Goal: Information Seeking & Learning: Learn about a topic

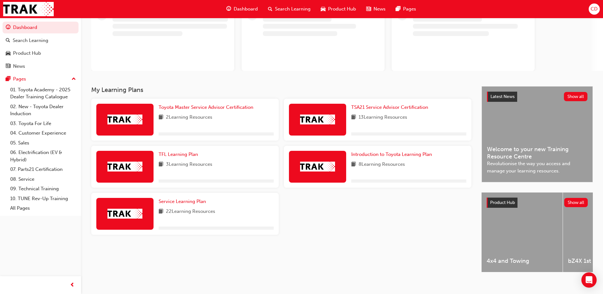
scroll to position [61, 0]
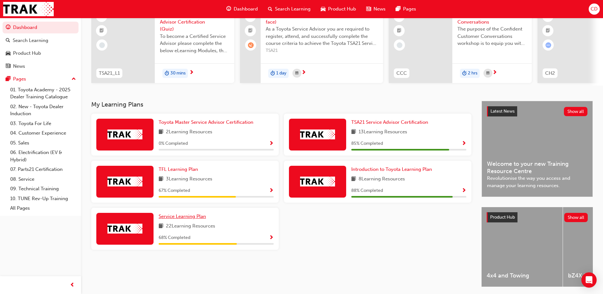
click at [191, 215] on link "Service Learning Plan" at bounding box center [184, 216] width 50 height 7
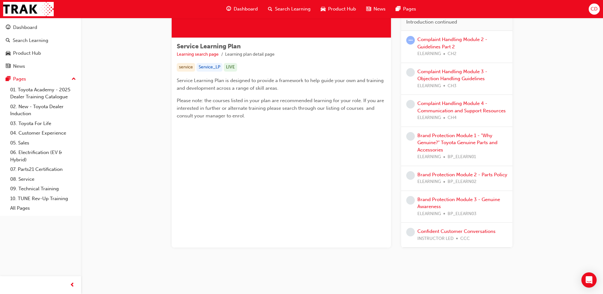
scroll to position [59, 0]
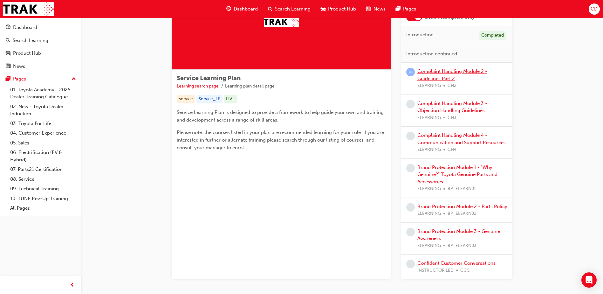
click at [443, 71] on link "Complaint Handling Module 2 - Guidelines Part 2" at bounding box center [453, 74] width 70 height 13
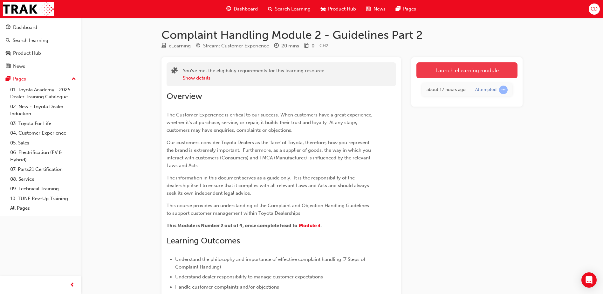
click at [436, 77] on link "Launch eLearning module" at bounding box center [467, 70] width 101 height 16
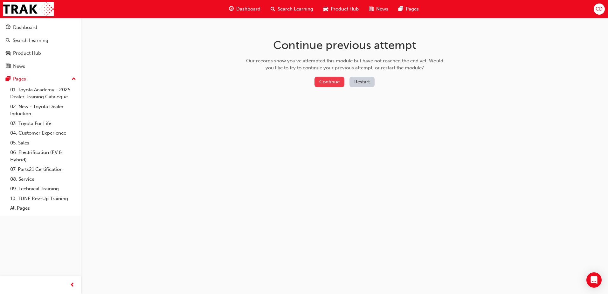
click at [320, 81] on button "Continue" at bounding box center [330, 82] width 30 height 10
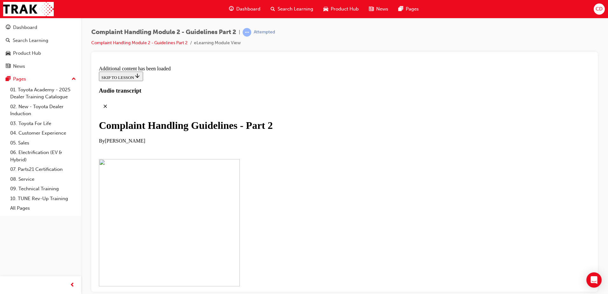
scroll to position [3054, 0]
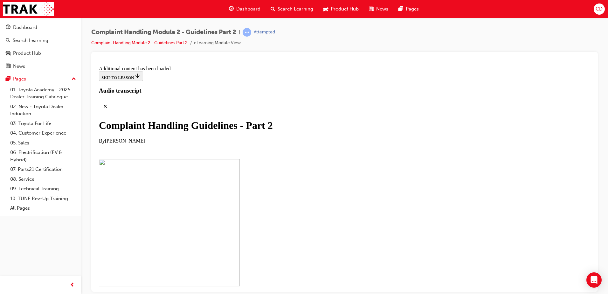
scroll to position [4082, 0]
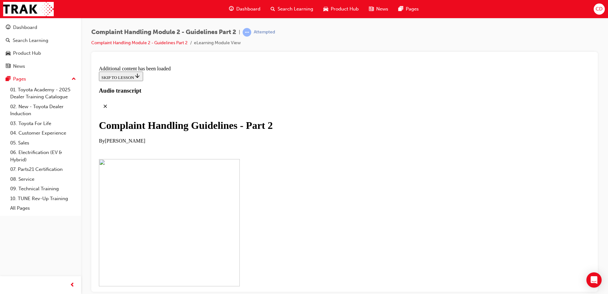
checkbox input "false"
checkbox input "true"
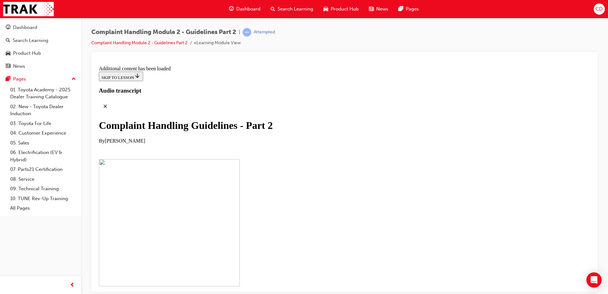
checkbox input "true"
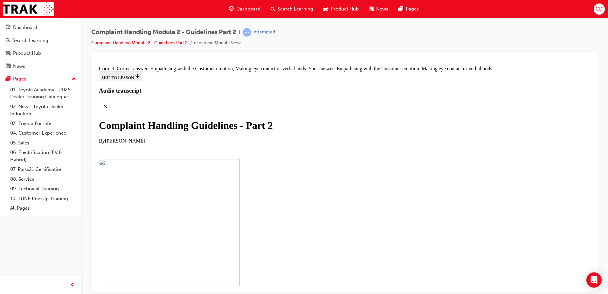
scroll to position [4368, 0]
drag, startPoint x: 284, startPoint y: 155, endPoint x: 322, endPoint y: 119, distance: 52.6
drag, startPoint x: 321, startPoint y: 278, endPoint x: 359, endPoint y: 107, distance: 175.9
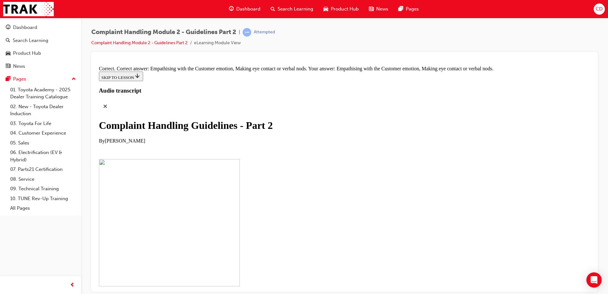
drag, startPoint x: 316, startPoint y: 145, endPoint x: 363, endPoint y: 149, distance: 47.2
drag, startPoint x: 298, startPoint y: 255, endPoint x: 322, endPoint y: 126, distance: 130.7
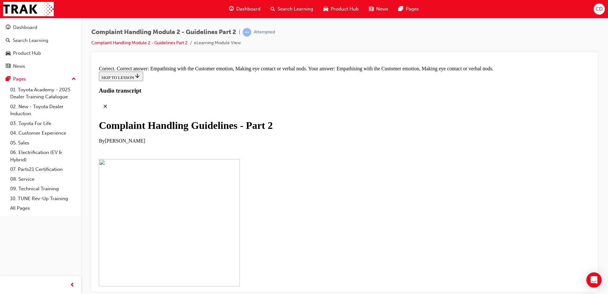
drag, startPoint x: 315, startPoint y: 181, endPoint x: 318, endPoint y: 183, distance: 3.4
drag, startPoint x: 315, startPoint y: 212, endPoint x: 348, endPoint y: 151, distance: 68.8
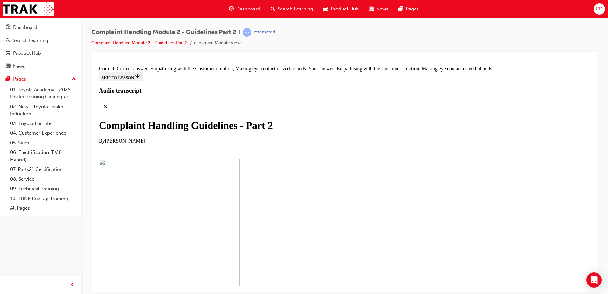
drag, startPoint x: 310, startPoint y: 218, endPoint x: 351, endPoint y: 182, distance: 54.6
drag, startPoint x: 310, startPoint y: 242, endPoint x: 345, endPoint y: 201, distance: 54.3
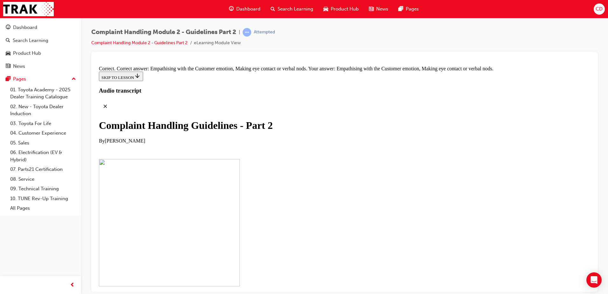
drag, startPoint x: 320, startPoint y: 241, endPoint x: 354, endPoint y: 240, distance: 33.7
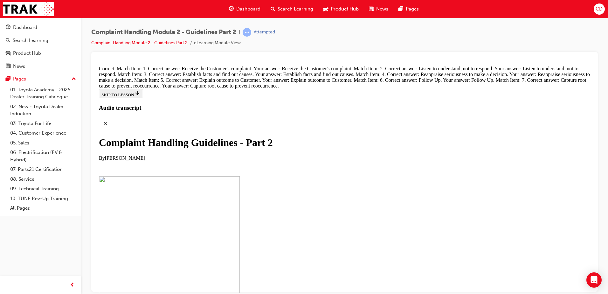
scroll to position [4721, 0]
radio input "true"
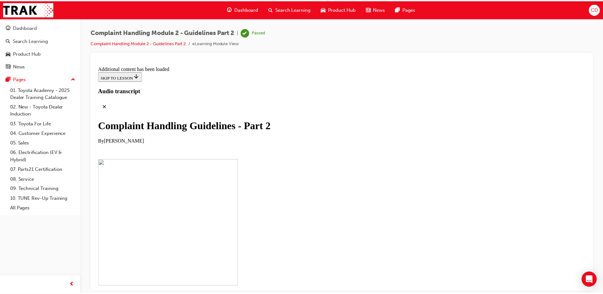
scroll to position [4994, 0]
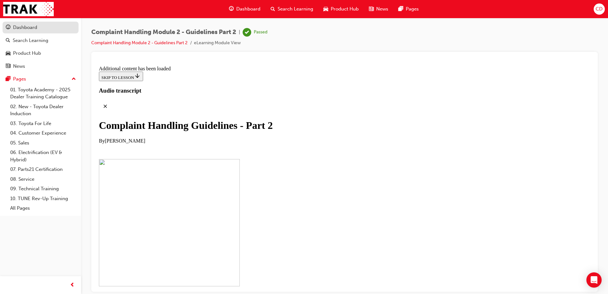
click at [50, 31] on div "Dashboard" at bounding box center [41, 28] width 70 height 8
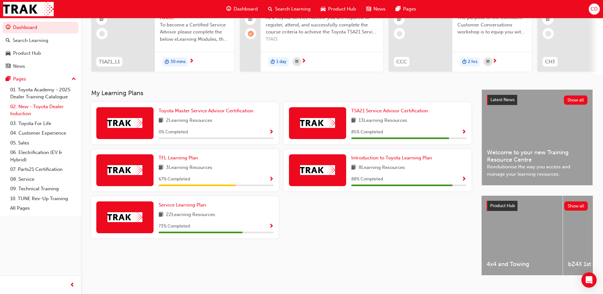
scroll to position [86, 0]
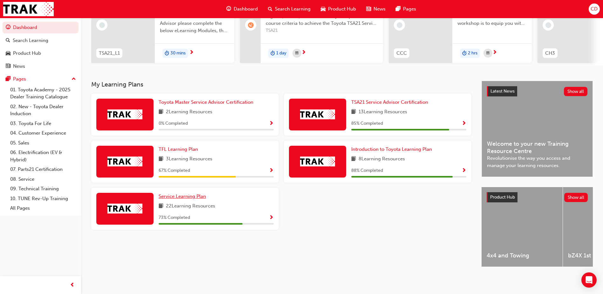
click at [174, 193] on link "Service Learning Plan" at bounding box center [184, 196] width 50 height 7
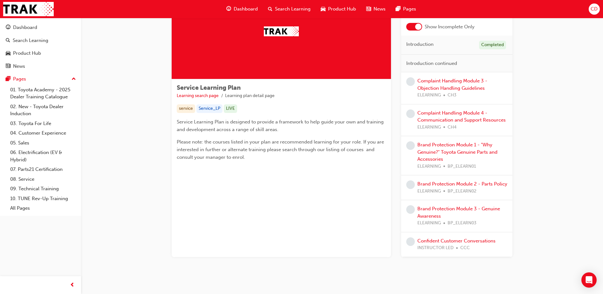
scroll to position [59, 0]
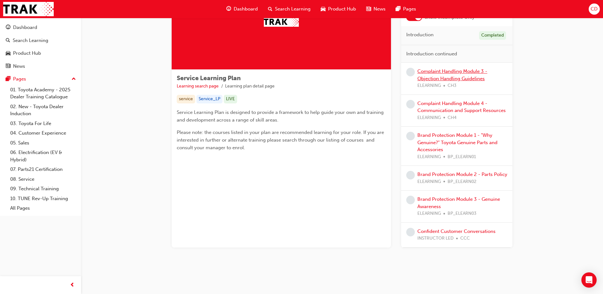
click at [438, 78] on link "Complaint Handling Module 3 - Objection Handling Guidelines" at bounding box center [453, 74] width 70 height 13
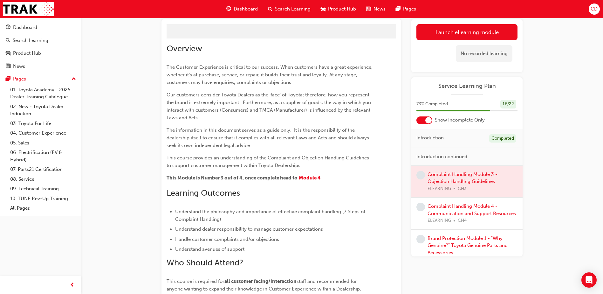
scroll to position [27, 0]
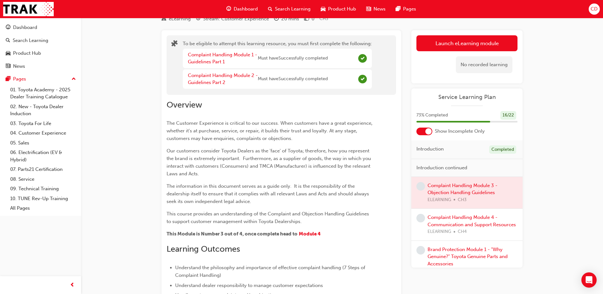
click at [443, 56] on div "No recorded learning" at bounding box center [467, 64] width 101 height 27
click at [443, 44] on button "Launch eLearning module" at bounding box center [467, 43] width 101 height 16
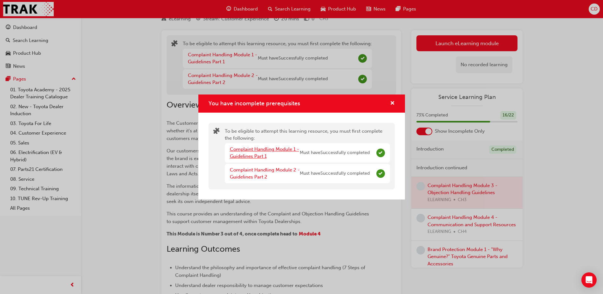
click at [260, 148] on link "Complaint Handling Module 1 - Guidelines Part 1" at bounding box center [264, 152] width 69 height 13
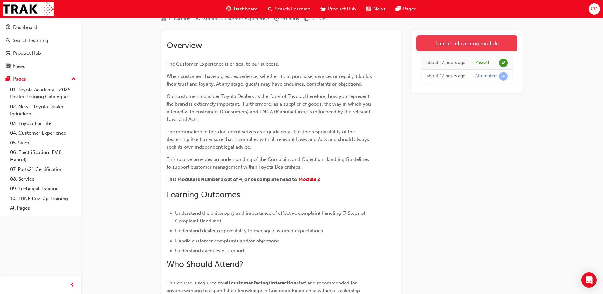
click at [468, 38] on link "Launch eLearning module" at bounding box center [467, 43] width 101 height 16
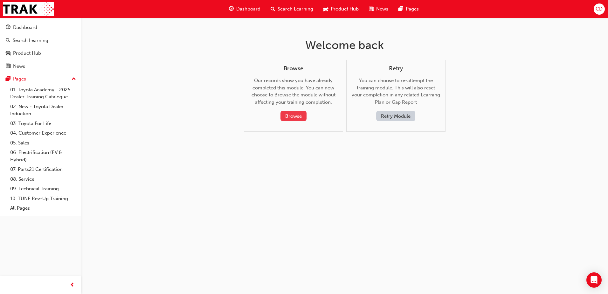
click at [282, 118] on button "Browse" at bounding box center [294, 116] width 26 height 10
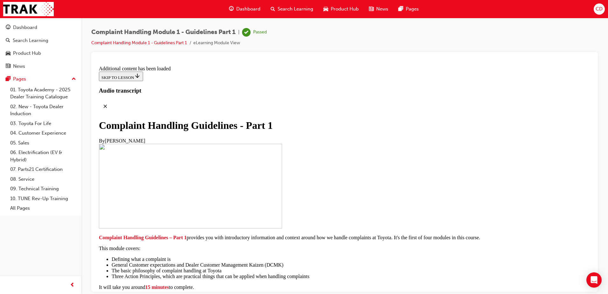
scroll to position [732, 0]
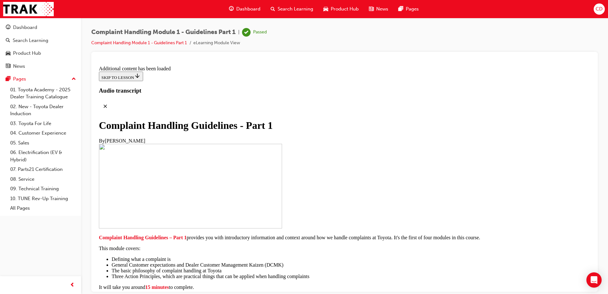
scroll to position [2704, 0]
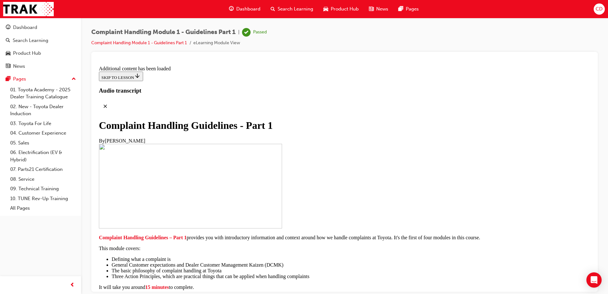
radio input "true"
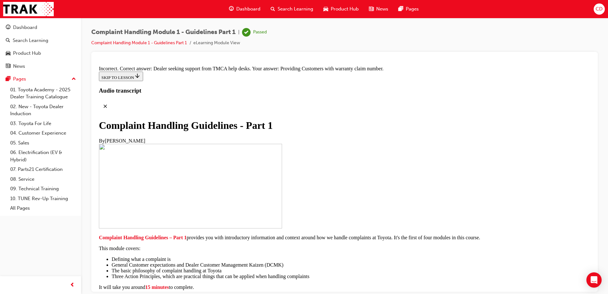
radio input "true"
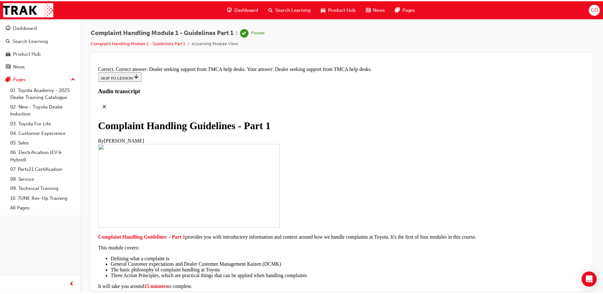
scroll to position [4688, 0]
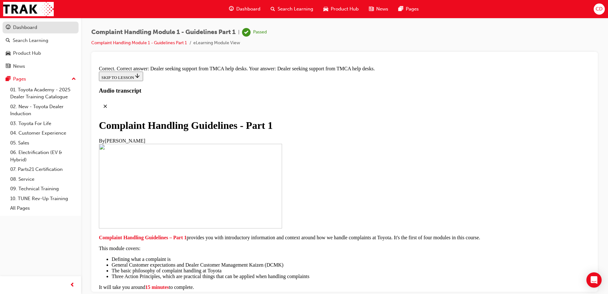
click at [17, 24] on div "Dashboard" at bounding box center [25, 27] width 24 height 7
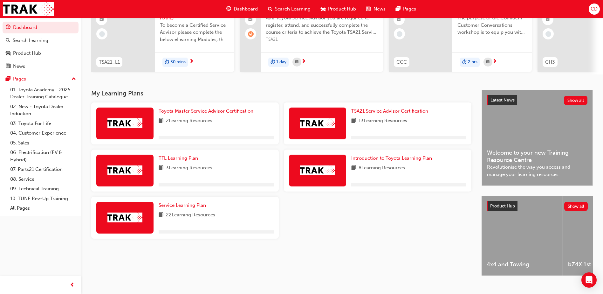
scroll to position [86, 0]
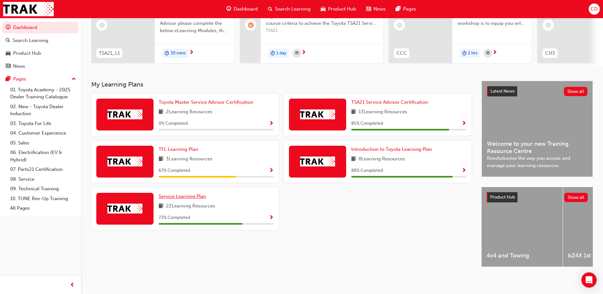
click at [197, 193] on span "Service Learning Plan" at bounding box center [182, 196] width 47 height 6
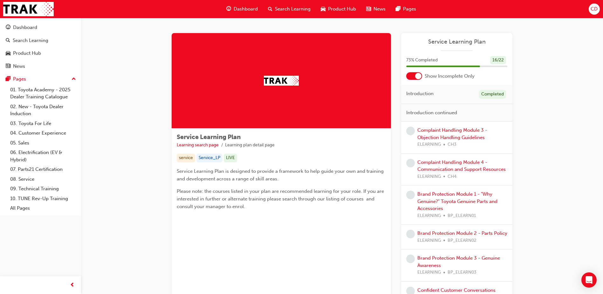
click at [417, 134] on div "Complaint Handling Module 3 - Objection Handling Guidelines ELEARNING CH3" at bounding box center [457, 138] width 101 height 22
click at [423, 133] on link "Complaint Handling Module 3 - Objection Handling Guidelines" at bounding box center [453, 133] width 70 height 13
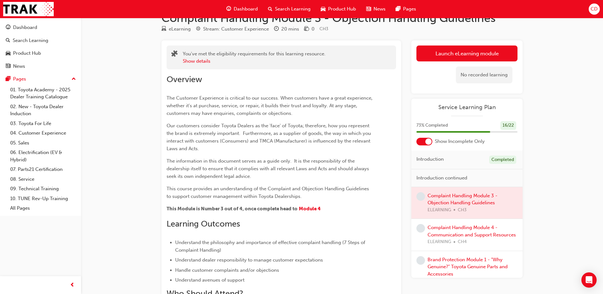
scroll to position [32, 0]
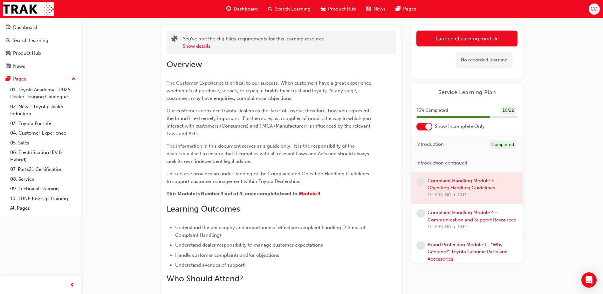
click at [440, 181] on div at bounding box center [467, 188] width 111 height 32
click at [471, 181] on div at bounding box center [467, 188] width 111 height 32
click at [446, 46] on link "Launch eLearning module" at bounding box center [467, 39] width 101 height 16
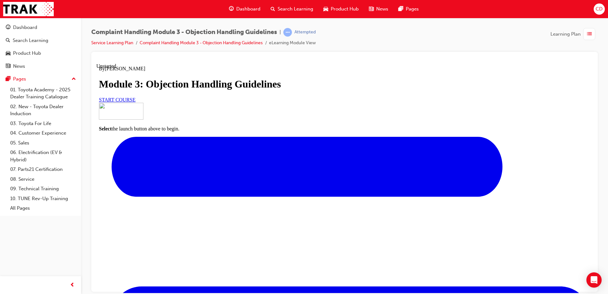
scroll to position [53, 0]
click at [136, 102] on link "START COURSE" at bounding box center [117, 99] width 37 height 5
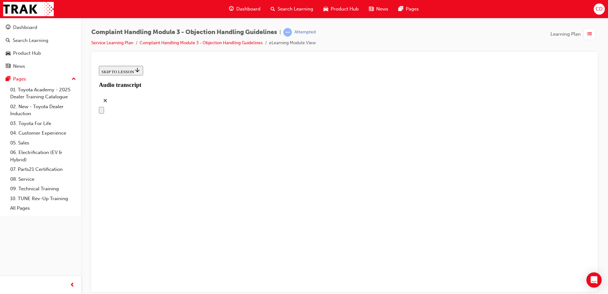
scroll to position [89, 0]
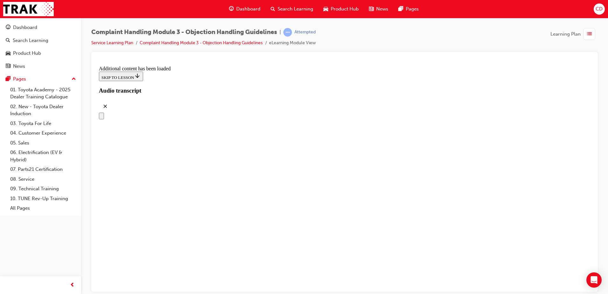
drag, startPoint x: 292, startPoint y: 172, endPoint x: 350, endPoint y: 180, distance: 58.1
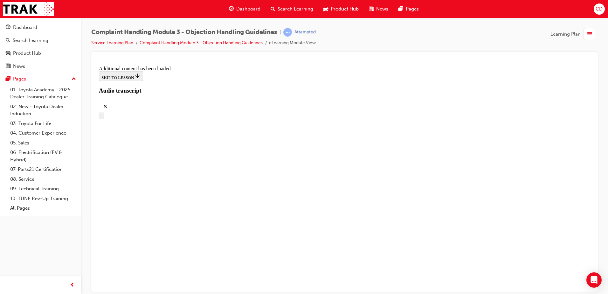
drag, startPoint x: 286, startPoint y: 172, endPoint x: 377, endPoint y: 241, distance: 113.6
drag, startPoint x: 307, startPoint y: 228, endPoint x: 347, endPoint y: 234, distance: 40.6
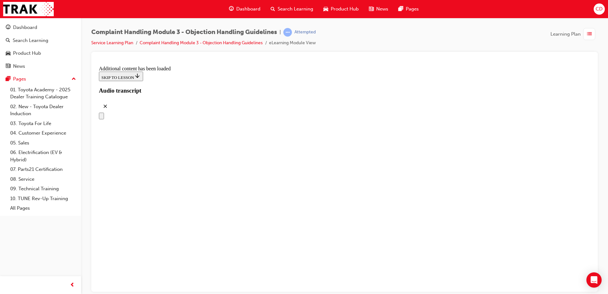
drag, startPoint x: 296, startPoint y: 203, endPoint x: 326, endPoint y: 138, distance: 71.9
drag, startPoint x: 320, startPoint y: 201, endPoint x: 367, endPoint y: 200, distance: 47.4
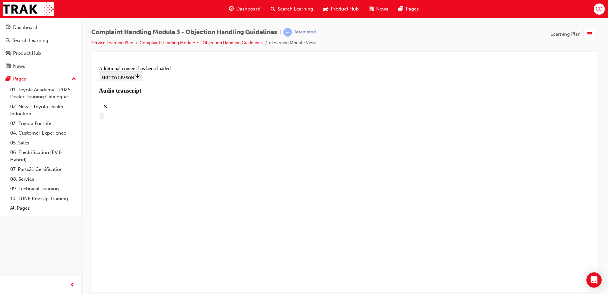
scroll to position [2533, 0]
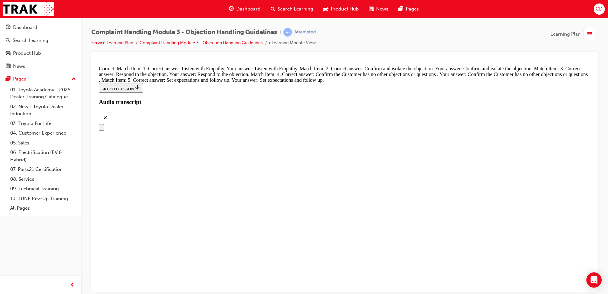
scroll to position [2756, 0]
radio input "true"
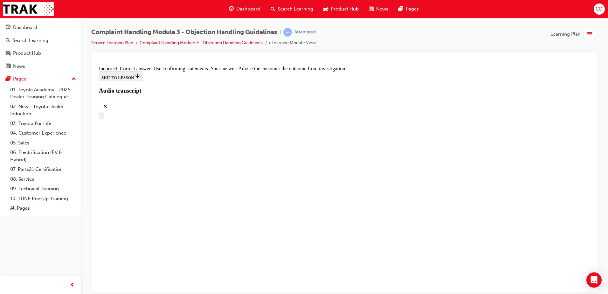
scroll to position [2819, 0]
radio input "true"
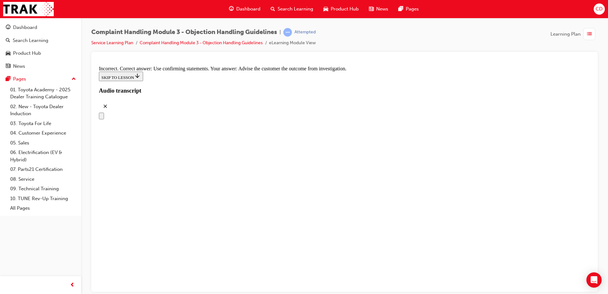
radio input "true"
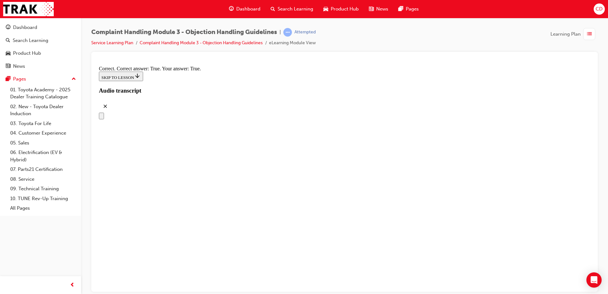
checkbox input "true"
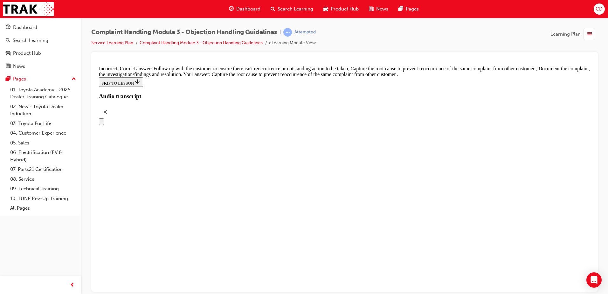
scroll to position [3342, 0]
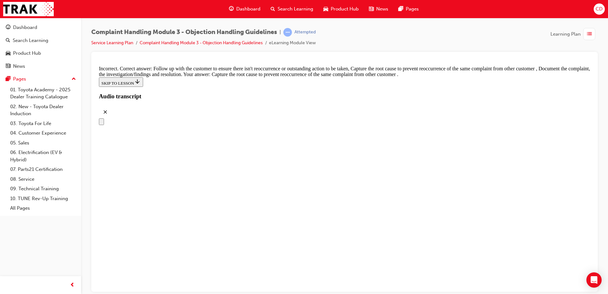
checkbox input "false"
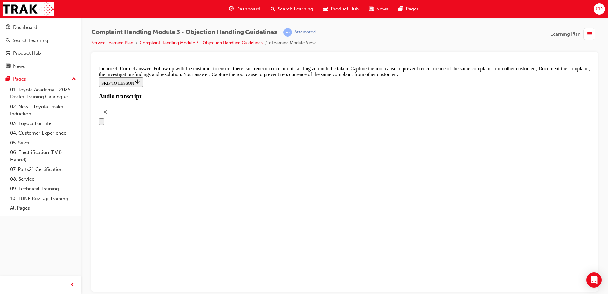
checkbox input "false"
checkbox input "true"
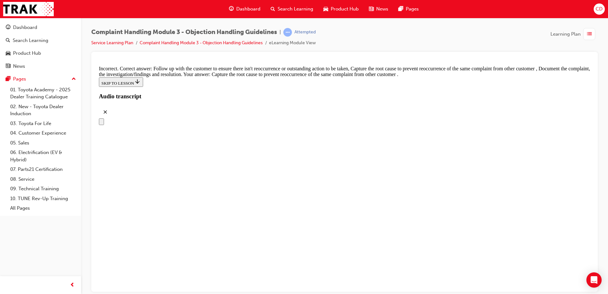
checkbox input "true"
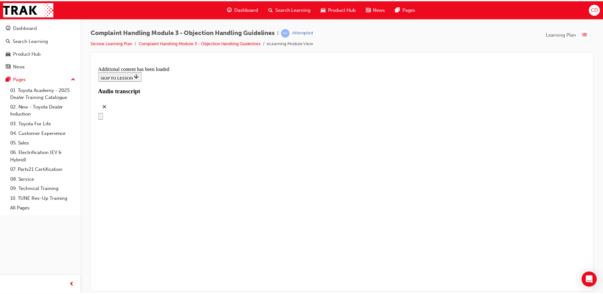
scroll to position [3597, 0]
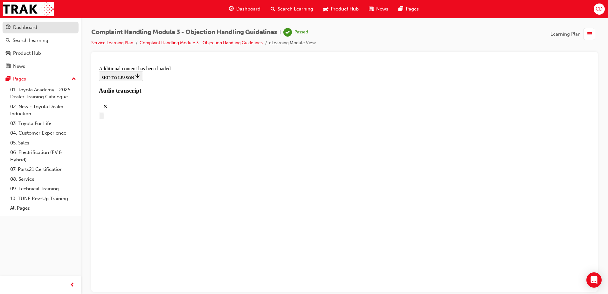
click at [24, 30] on div "Dashboard" at bounding box center [25, 27] width 24 height 7
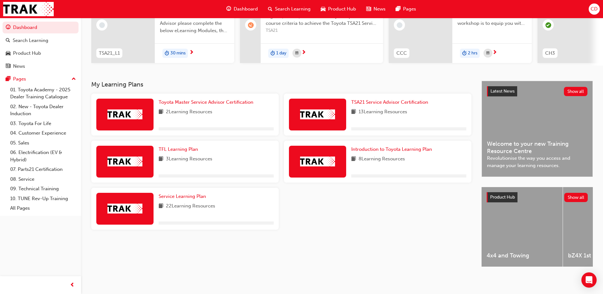
scroll to position [86, 0]
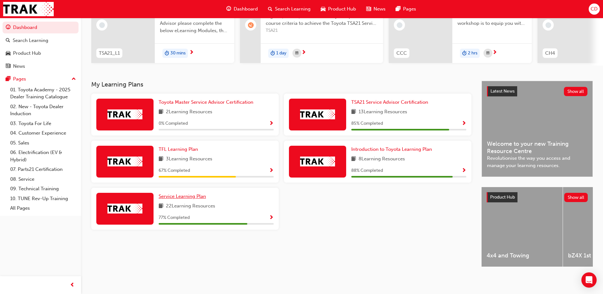
click at [184, 194] on span "Service Learning Plan" at bounding box center [182, 196] width 47 height 6
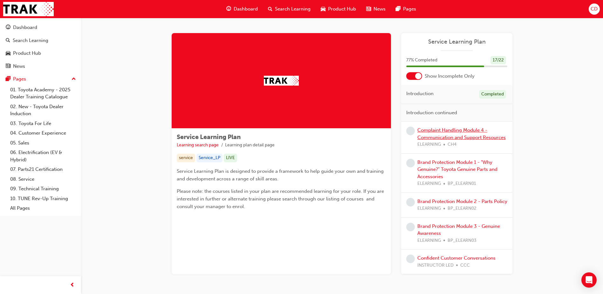
click at [455, 132] on link "Complaint Handling Module 4 - Communication and Support Resources" at bounding box center [462, 133] width 88 height 13
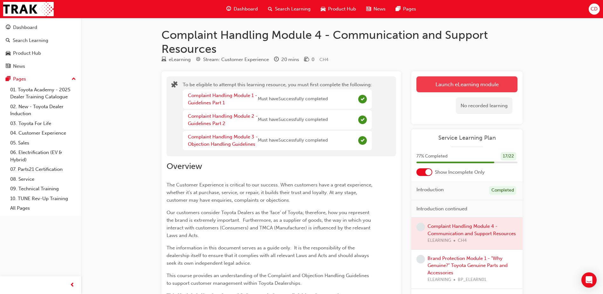
click at [453, 88] on button "Launch eLearning module" at bounding box center [467, 84] width 101 height 16
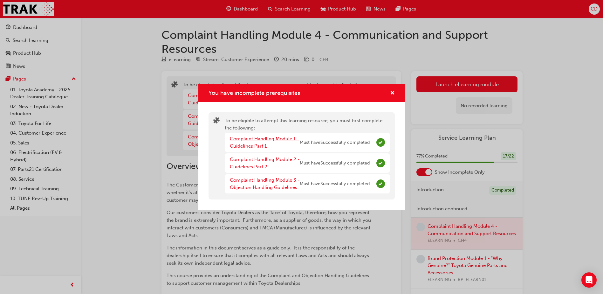
click at [239, 143] on link "Complaint Handling Module 1 - Guidelines Part 1" at bounding box center [264, 142] width 69 height 13
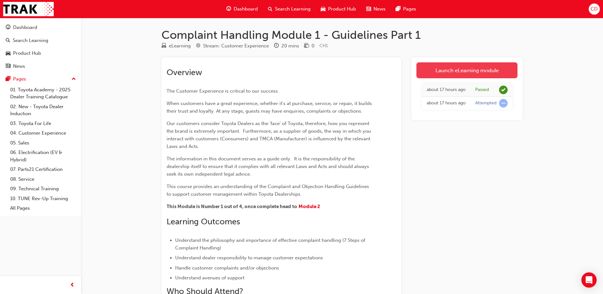
click at [463, 66] on link "Launch eLearning module" at bounding box center [467, 70] width 101 height 16
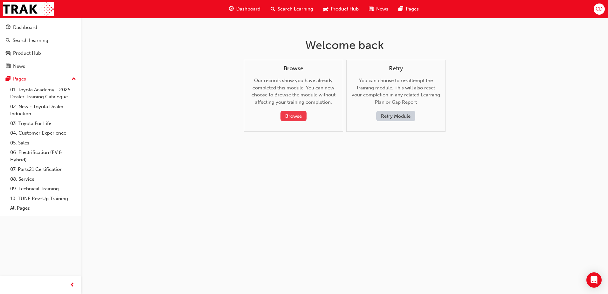
click at [294, 117] on button "Browse" at bounding box center [294, 116] width 26 height 10
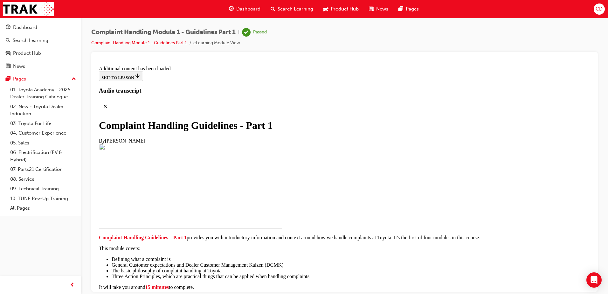
scroll to position [763, 0]
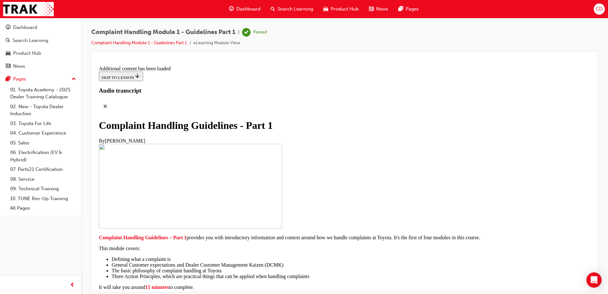
scroll to position [2626, 0]
drag, startPoint x: 338, startPoint y: 186, endPoint x: 353, endPoint y: 182, distance: 14.9
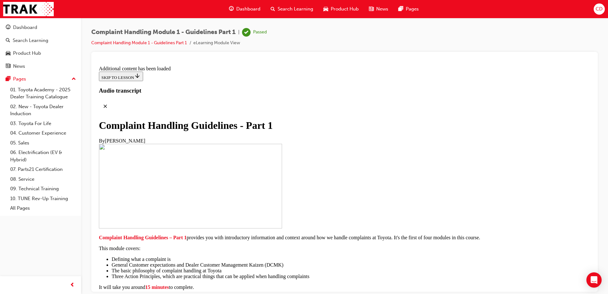
scroll to position [4089, 0]
radio input "true"
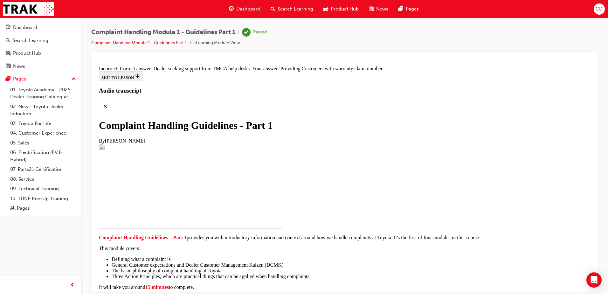
scroll to position [4183, 0]
drag, startPoint x: 342, startPoint y: 229, endPoint x: 341, endPoint y: 236, distance: 6.7
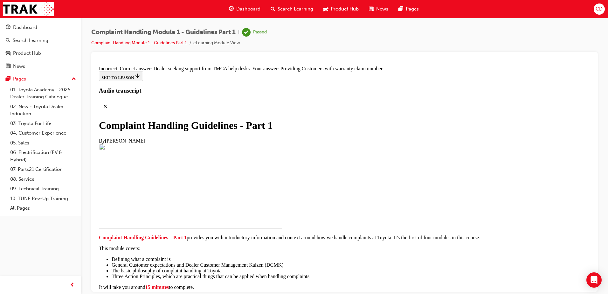
radio input "true"
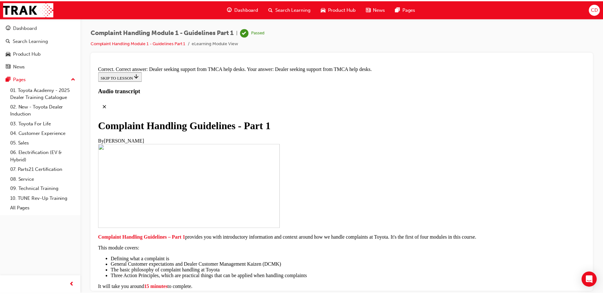
scroll to position [4327, 0]
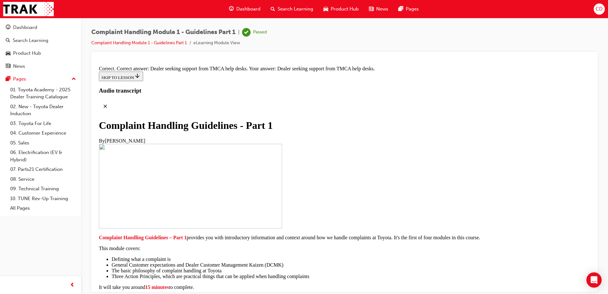
click at [244, 8] on span "Dashboard" at bounding box center [248, 8] width 24 height 7
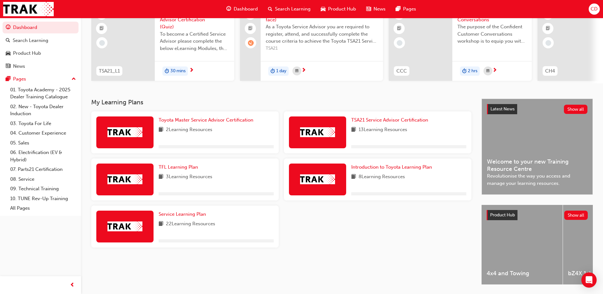
scroll to position [86, 0]
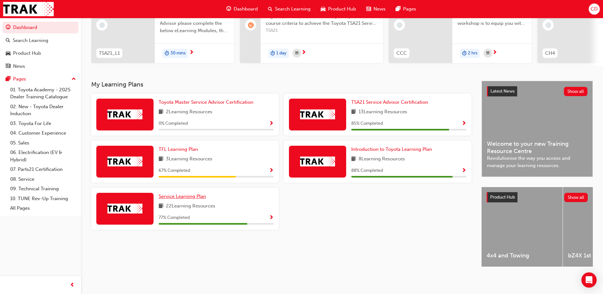
click at [182, 194] on span "Service Learning Plan" at bounding box center [182, 196] width 47 height 6
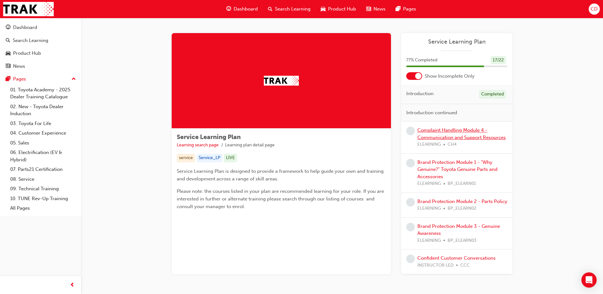
click at [453, 136] on link "Complaint Handling Module 4 - Communication and Support Resources" at bounding box center [462, 133] width 88 height 13
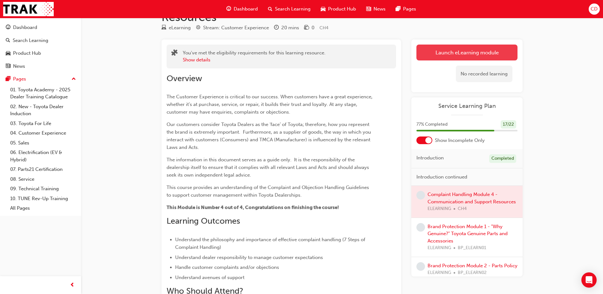
click at [454, 48] on link "Launch eLearning module" at bounding box center [467, 53] width 101 height 16
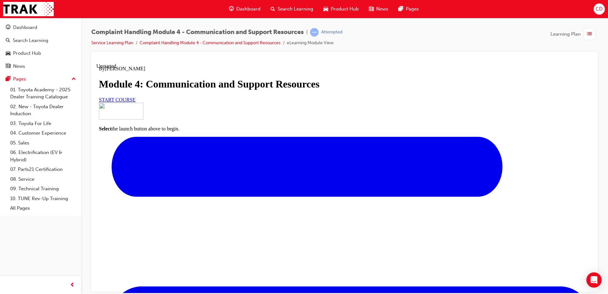
scroll to position [32, 0]
click at [136, 102] on span "START COURSE" at bounding box center [117, 99] width 37 height 5
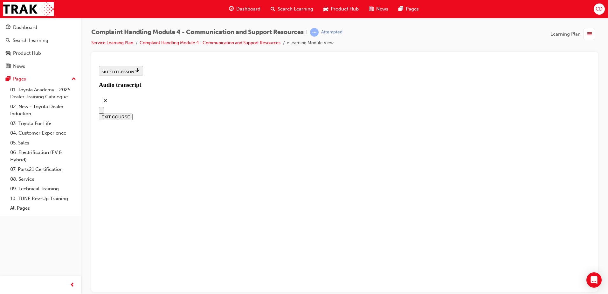
scroll to position [182, 0]
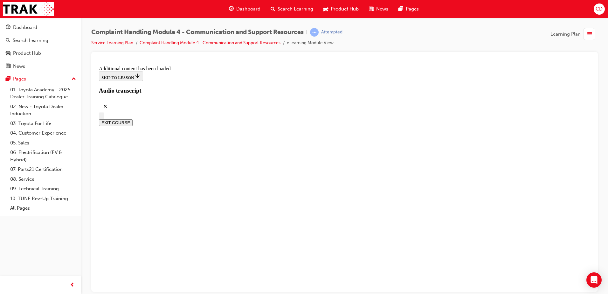
scroll to position [3849, 0]
radio input "true"
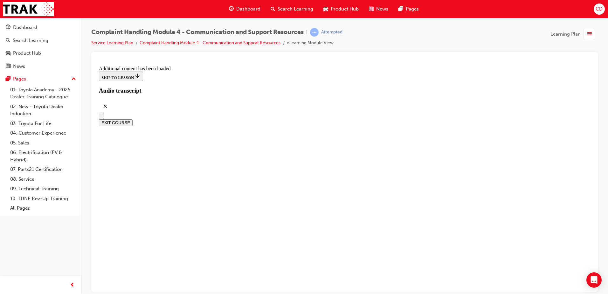
radio input "true"
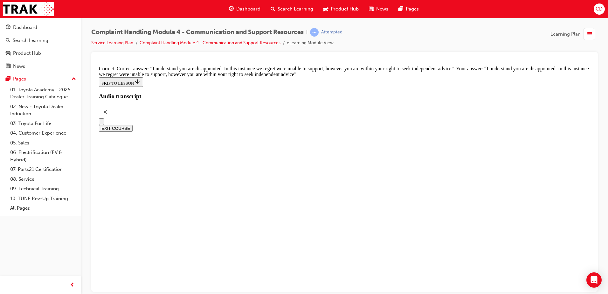
scroll to position [4104, 0]
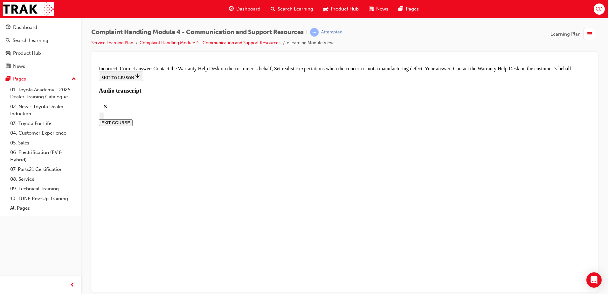
scroll to position [4199, 0]
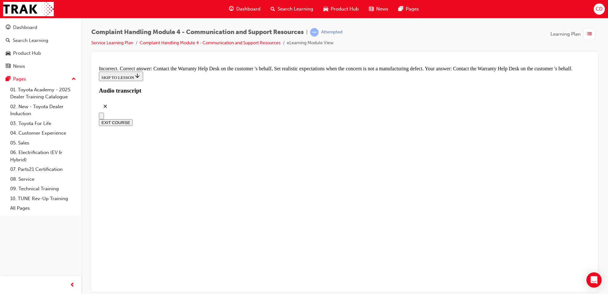
checkbox input "false"
checkbox input "true"
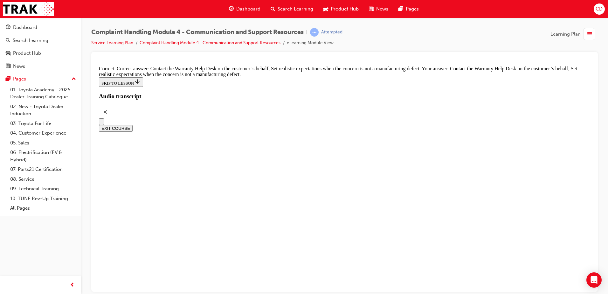
scroll to position [4422, 0]
checkbox input "true"
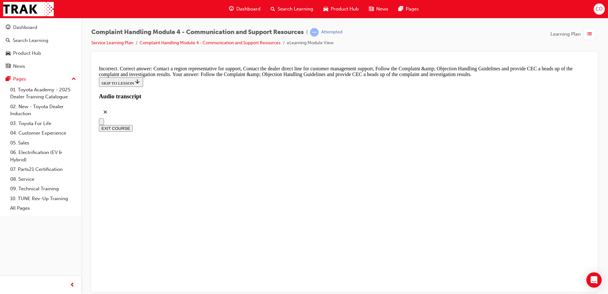
drag, startPoint x: 346, startPoint y: 282, endPoint x: 338, endPoint y: 241, distance: 41.6
checkbox input "true"
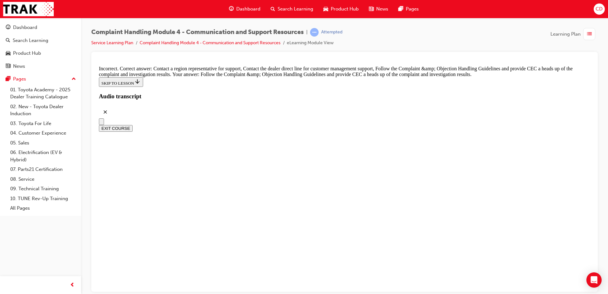
checkbox input "true"
drag, startPoint x: 299, startPoint y: 167, endPoint x: 311, endPoint y: 192, distance: 28.3
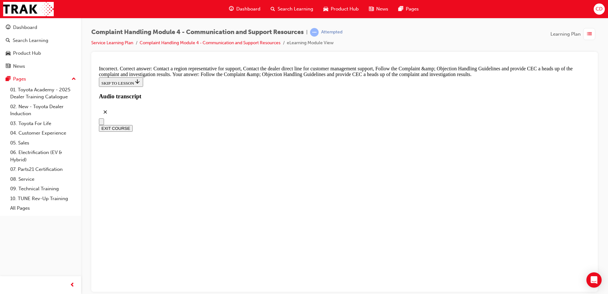
checkbox input "false"
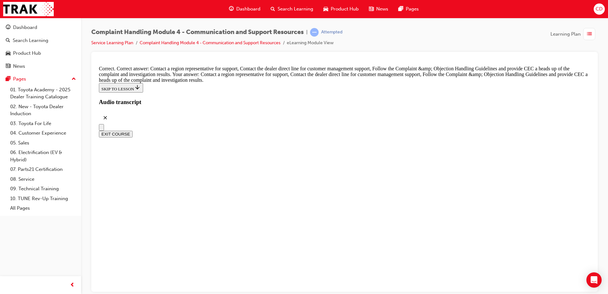
scroll to position [4676, 0]
radio input "true"
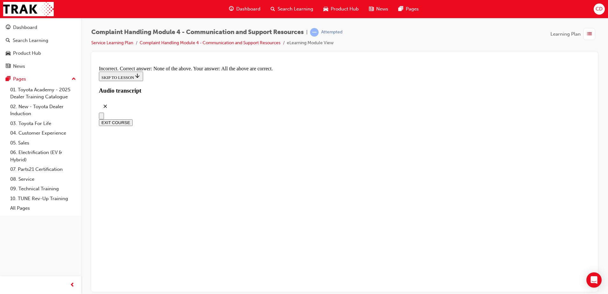
scroll to position [4747, 0]
radio input "true"
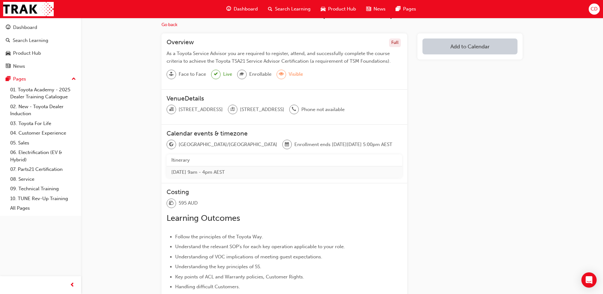
scroll to position [0, 0]
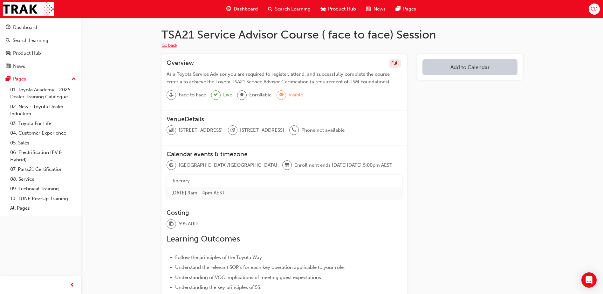
click at [162, 46] on button "Go back" at bounding box center [170, 45] width 16 height 7
click at [167, 45] on button "Go back" at bounding box center [170, 45] width 16 height 7
click at [246, 6] on span "Dashboard" at bounding box center [246, 8] width 24 height 7
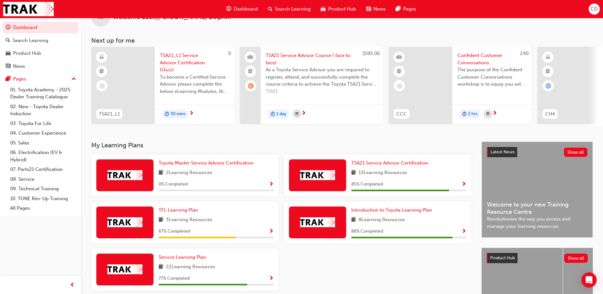
scroll to position [32, 0]
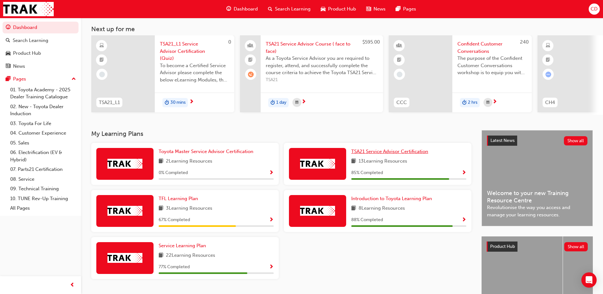
click at [385, 154] on span "TSA21 Service Advisor Certification" at bounding box center [390, 152] width 77 height 6
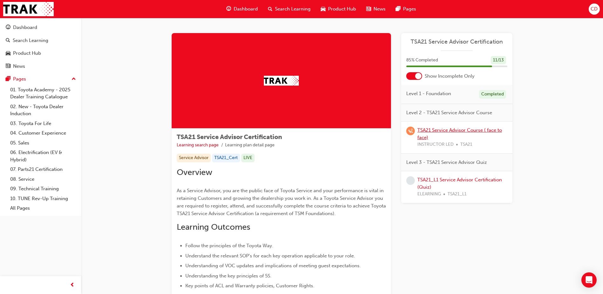
click at [418, 131] on link "TSA21 Service Advisor Course ( face to face)" at bounding box center [460, 133] width 85 height 13
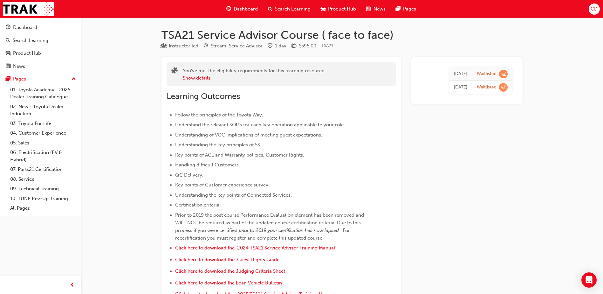
click at [454, 88] on div "5 days ago" at bounding box center [460, 87] width 13 height 7
click at [471, 88] on td "5 days ago" at bounding box center [461, 87] width 23 height 13
click at [454, 86] on div "5 days ago" at bounding box center [460, 87] width 13 height 7
click at [450, 88] on td "5 days ago" at bounding box center [461, 87] width 23 height 13
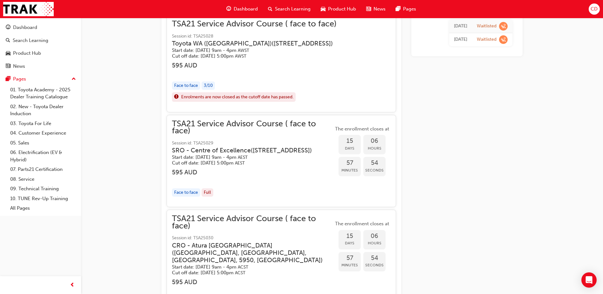
scroll to position [445, 0]
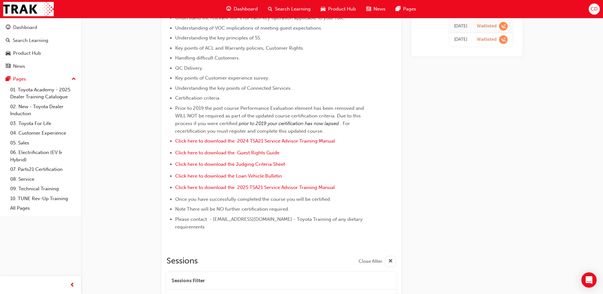
scroll to position [95, 0]
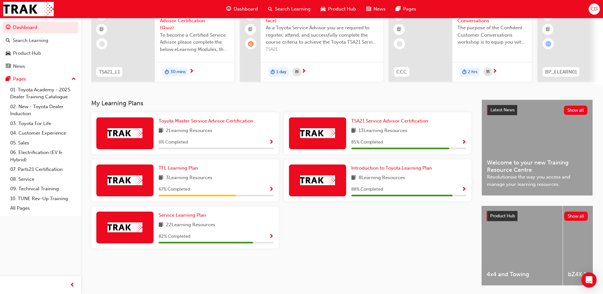
scroll to position [64, 0]
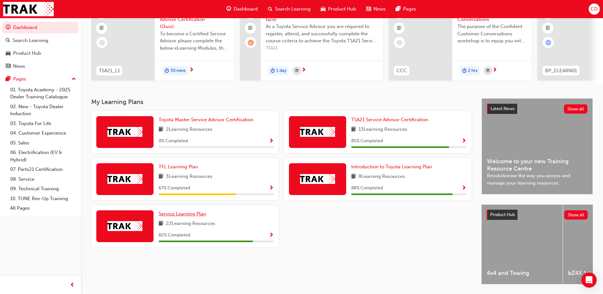
click at [183, 214] on span "Service Learning Plan" at bounding box center [182, 214] width 47 height 6
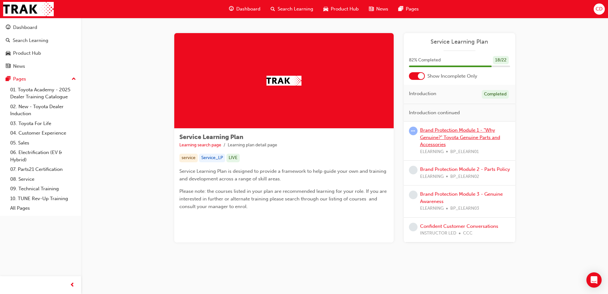
click at [432, 133] on link "Brand Protection Module 1 - "Why Genuine?" Toyota Genuine Parts and Accessories" at bounding box center [460, 137] width 80 height 20
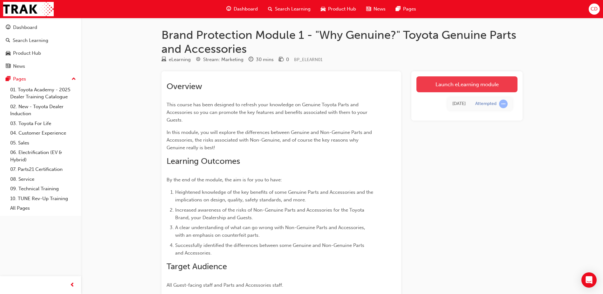
click at [451, 87] on link "Launch eLearning module" at bounding box center [467, 84] width 101 height 16
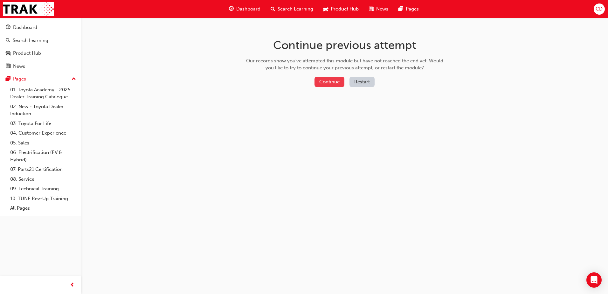
click at [336, 83] on button "Continue" at bounding box center [330, 82] width 30 height 10
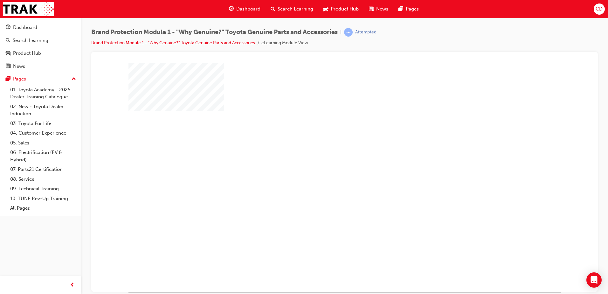
click at [326, 159] on div "play" at bounding box center [326, 159] width 0 height 0
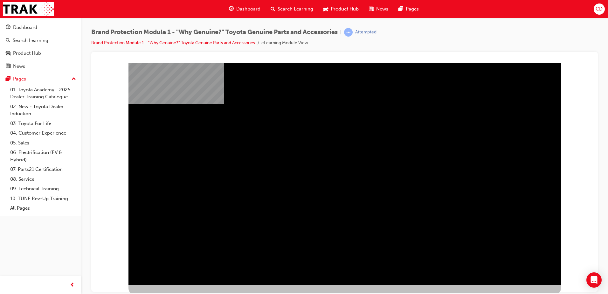
scroll to position [9, 0]
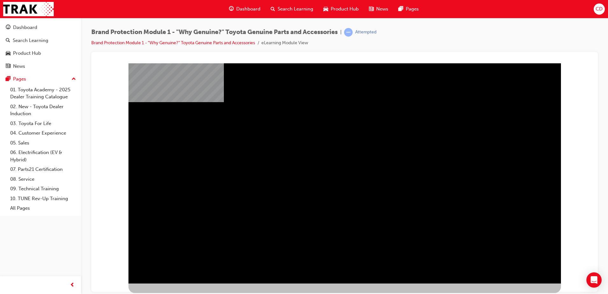
click at [406, 250] on div "" at bounding box center [345, 174] width 433 height 229
click at [451, 263] on div "" at bounding box center [345, 174] width 433 height 229
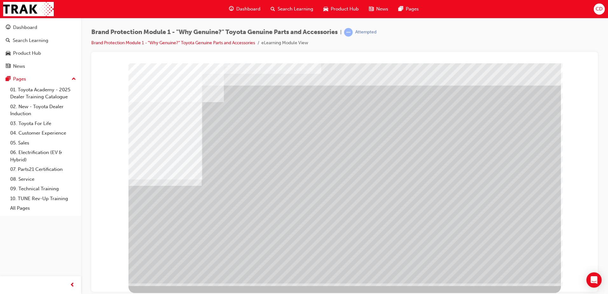
scroll to position [0, 0]
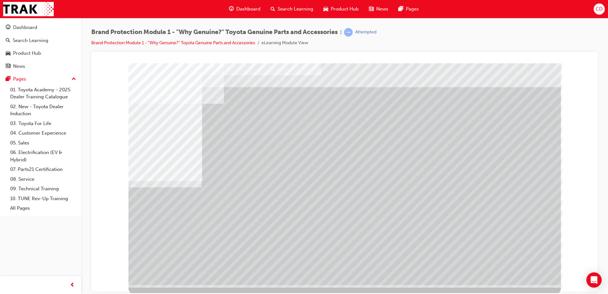
scroll to position [9, 0]
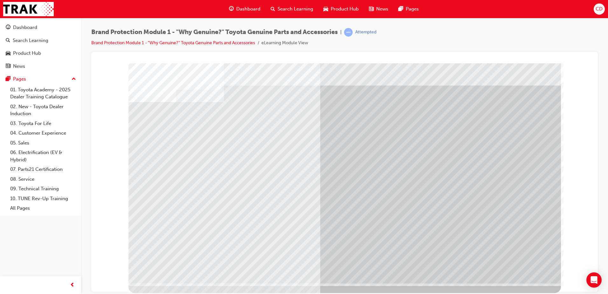
scroll to position [0, 0]
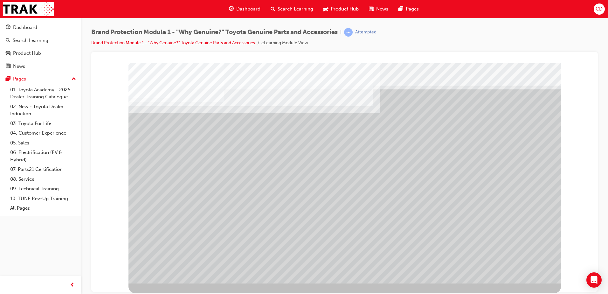
scroll to position [0, 0]
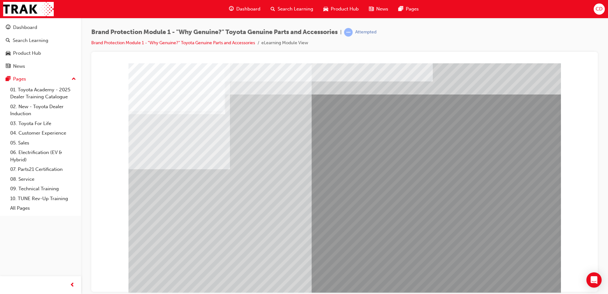
drag, startPoint x: 423, startPoint y: 180, endPoint x: 428, endPoint y: 182, distance: 5.3
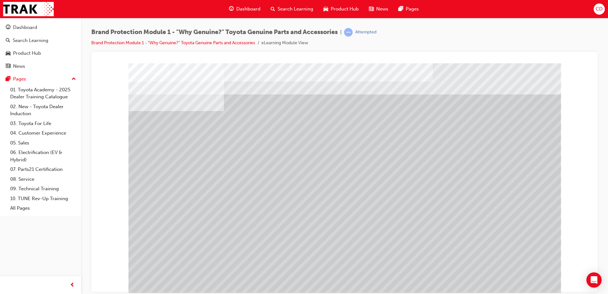
drag, startPoint x: 159, startPoint y: 241, endPoint x: 218, endPoint y: 232, distance: 59.6
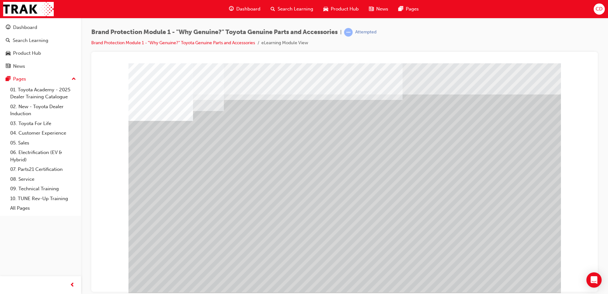
drag, startPoint x: 420, startPoint y: 237, endPoint x: 443, endPoint y: 216, distance: 31.8
click at [364, 213] on div at bounding box center [345, 177] width 433 height 229
drag, startPoint x: 151, startPoint y: 160, endPoint x: 261, endPoint y: 201, distance: 117.4
click at [270, 207] on div at bounding box center [345, 177] width 433 height 229
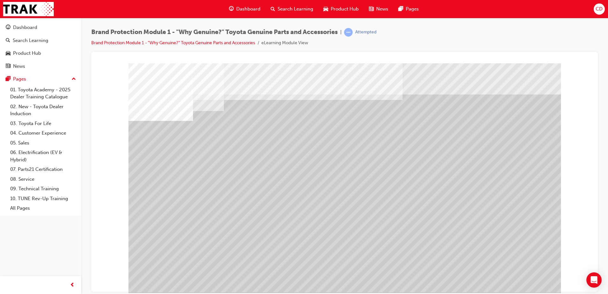
drag, startPoint x: 426, startPoint y: 225, endPoint x: 419, endPoint y: 185, distance: 41.0
click at [419, 185] on div at bounding box center [345, 177] width 433 height 229
drag, startPoint x: 435, startPoint y: 235, endPoint x: 420, endPoint y: 210, distance: 29.1
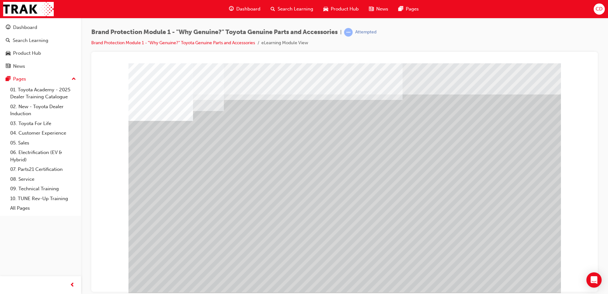
click at [422, 213] on div at bounding box center [345, 177] width 433 height 229
drag, startPoint x: 356, startPoint y: 223, endPoint x: 353, endPoint y: 193, distance: 30.0
click at [353, 193] on div at bounding box center [345, 177] width 433 height 229
drag, startPoint x: 259, startPoint y: 237, endPoint x: 281, endPoint y: 175, distance: 65.9
click at [277, 174] on div at bounding box center [345, 177] width 433 height 229
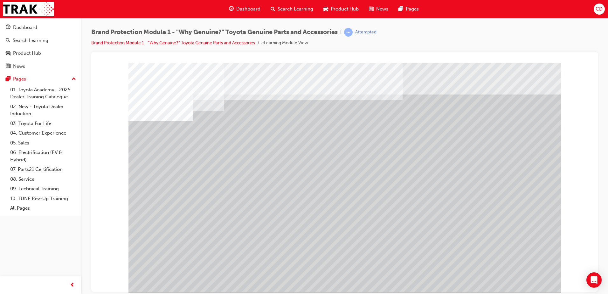
drag, startPoint x: 342, startPoint y: 223, endPoint x: 383, endPoint y: 234, distance: 43.1
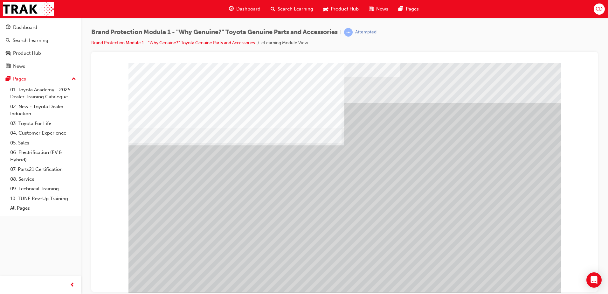
drag, startPoint x: 171, startPoint y: 204, endPoint x: 175, endPoint y: 217, distance: 13.1
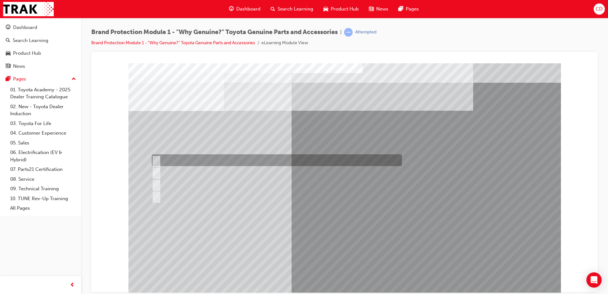
click at [191, 159] on div at bounding box center [275, 160] width 250 height 12
radio input "true"
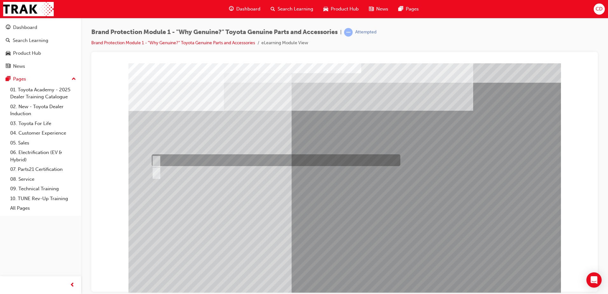
click at [179, 163] on div at bounding box center [274, 160] width 249 height 12
radio input "true"
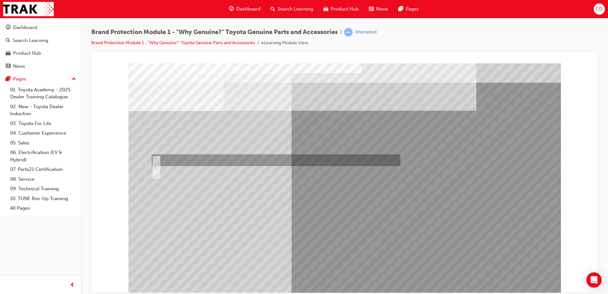
click at [181, 166] on div at bounding box center [274, 172] width 249 height 12
radio input "true"
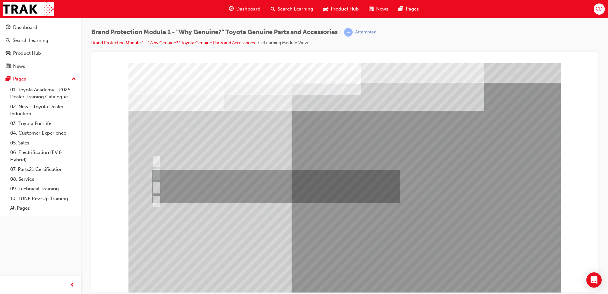
click at [221, 186] on div at bounding box center [274, 186] width 249 height 33
radio input "true"
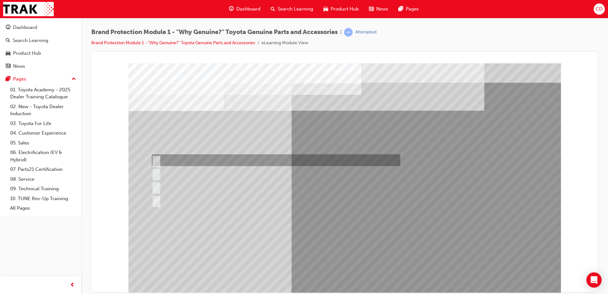
click at [300, 162] on div at bounding box center [274, 160] width 249 height 12
radio input "true"
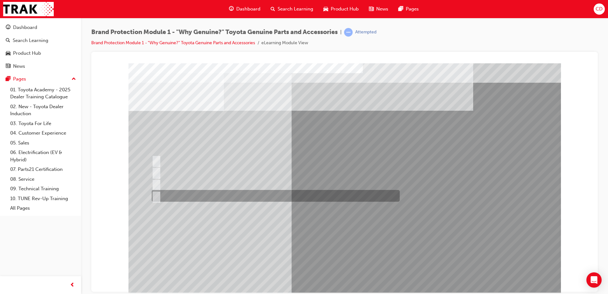
click at [207, 201] on div at bounding box center [274, 196] width 248 height 12
radio input "true"
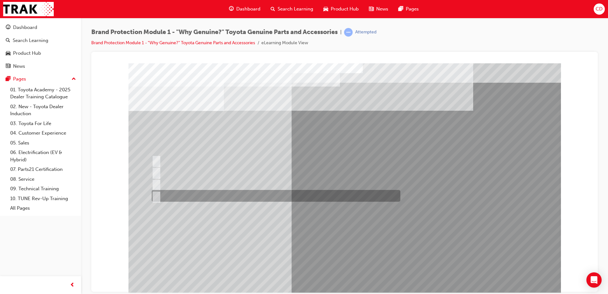
click at [217, 193] on div at bounding box center [274, 196] width 249 height 12
radio input "true"
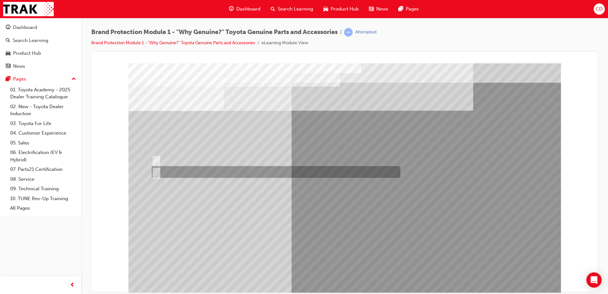
click at [171, 168] on div at bounding box center [274, 172] width 249 height 12
radio input "true"
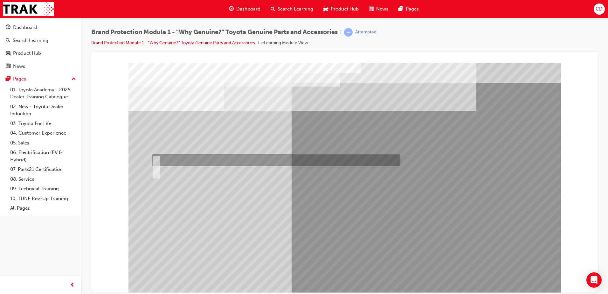
click at [176, 165] on div at bounding box center [274, 160] width 249 height 12
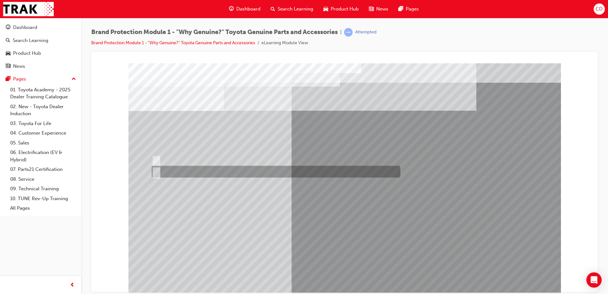
click at [177, 169] on div at bounding box center [274, 172] width 249 height 12
radio input "false"
radio input "true"
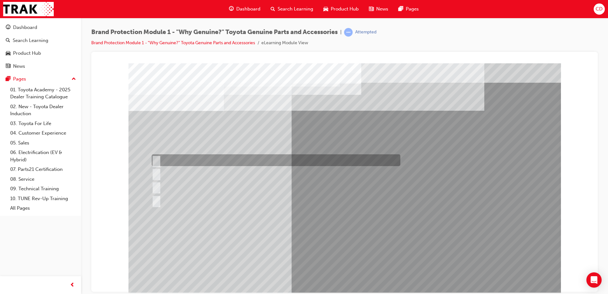
click at [279, 158] on div at bounding box center [274, 160] width 249 height 12
radio input "true"
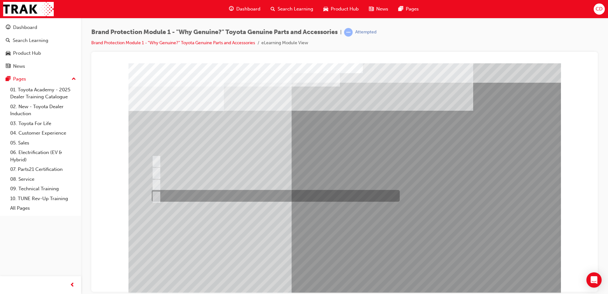
click at [231, 194] on div at bounding box center [274, 196] width 248 height 12
radio input "true"
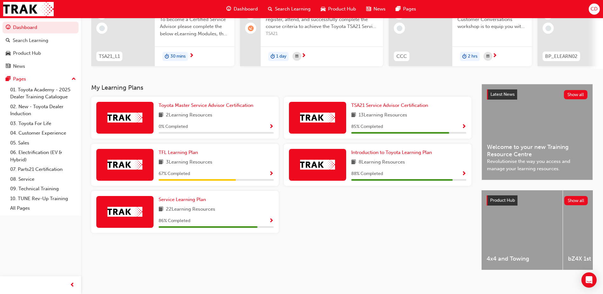
scroll to position [86, 0]
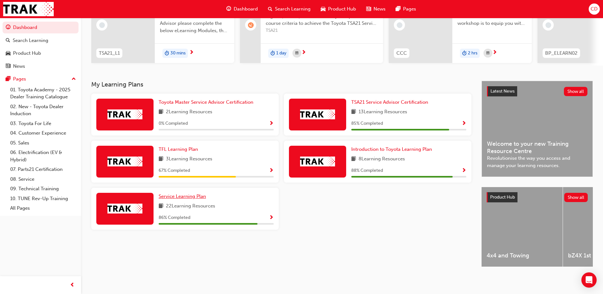
click at [191, 193] on span "Service Learning Plan" at bounding box center [182, 196] width 47 height 6
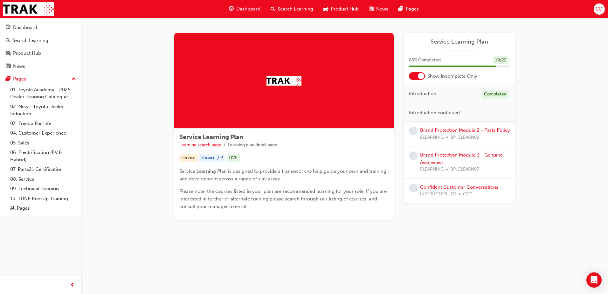
click at [441, 126] on div "Brand Protection Module 2 - Parts Policy ELEARNING BP_ELEARN02" at bounding box center [459, 134] width 111 height 25
click at [441, 130] on link "Brand Protection Module 2 - Parts Policy" at bounding box center [465, 130] width 90 height 6
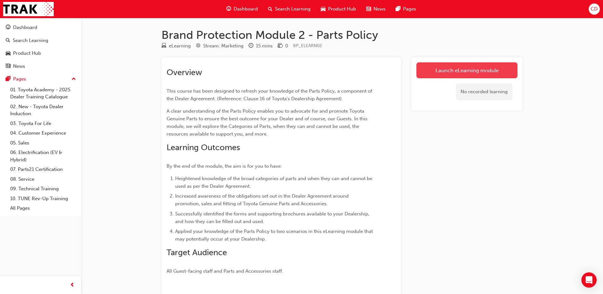
click at [446, 75] on link "Launch eLearning module" at bounding box center [467, 70] width 101 height 16
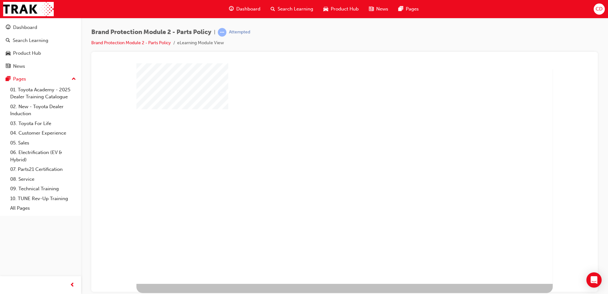
click at [327, 156] on div "play" at bounding box center [327, 156] width 0 height 0
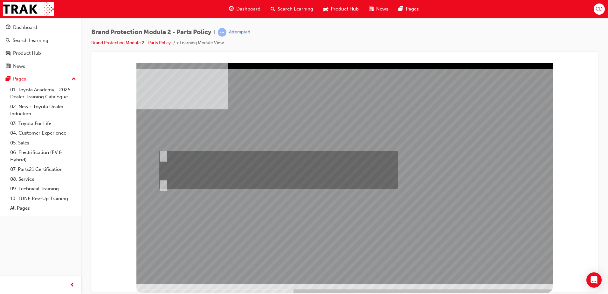
radio input "true"
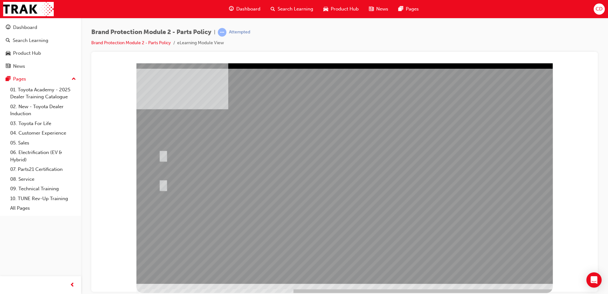
click at [185, 263] on div at bounding box center [344, 173] width 416 height 220
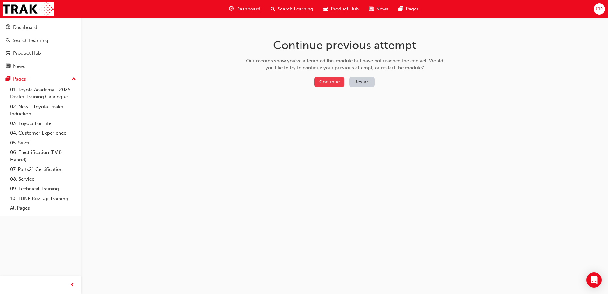
click at [329, 81] on button "Continue" at bounding box center [330, 82] width 30 height 10
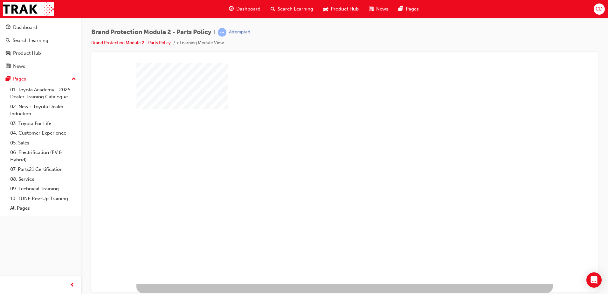
click at [327, 156] on div "play" at bounding box center [327, 156] width 0 height 0
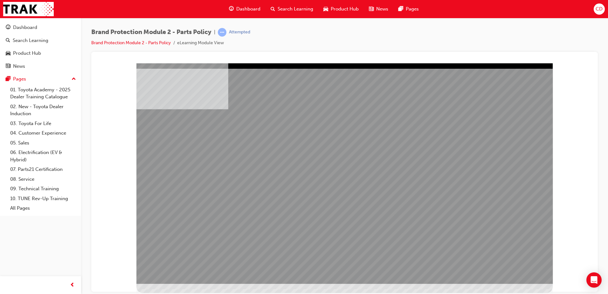
drag, startPoint x: 440, startPoint y: 196, endPoint x: 436, endPoint y: 199, distance: 5.2
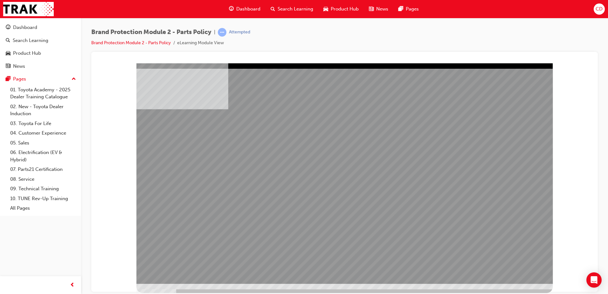
drag, startPoint x: 340, startPoint y: 217, endPoint x: 397, endPoint y: 214, distance: 56.7
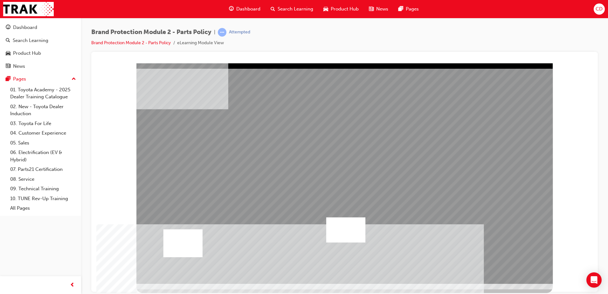
drag, startPoint x: 423, startPoint y: 237, endPoint x: 429, endPoint y: 238, distance: 6.4
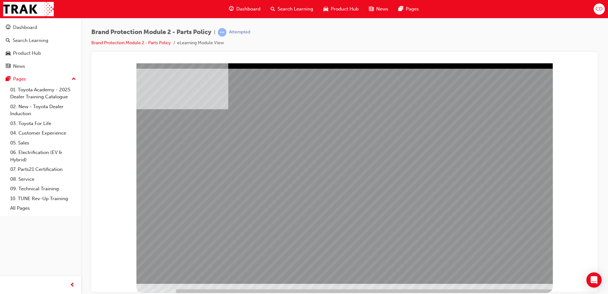
drag, startPoint x: 357, startPoint y: 210, endPoint x: 311, endPoint y: 206, distance: 45.6
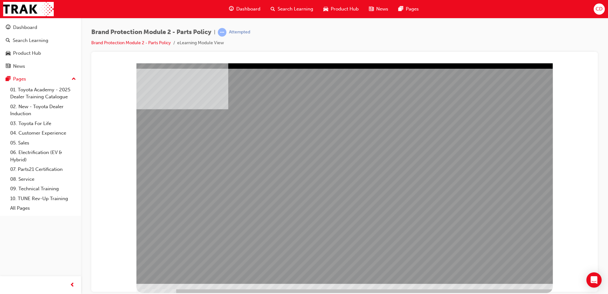
drag, startPoint x: 373, startPoint y: 201, endPoint x: 363, endPoint y: 207, distance: 11.4
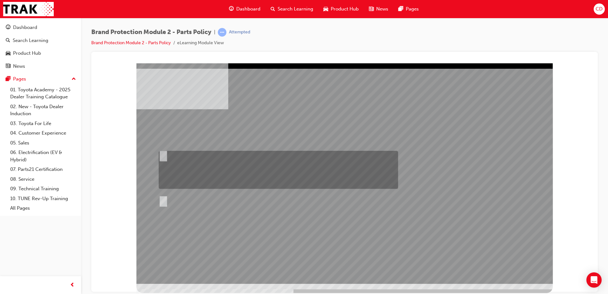
radio input "true"
